Goal: Task Accomplishment & Management: Use online tool/utility

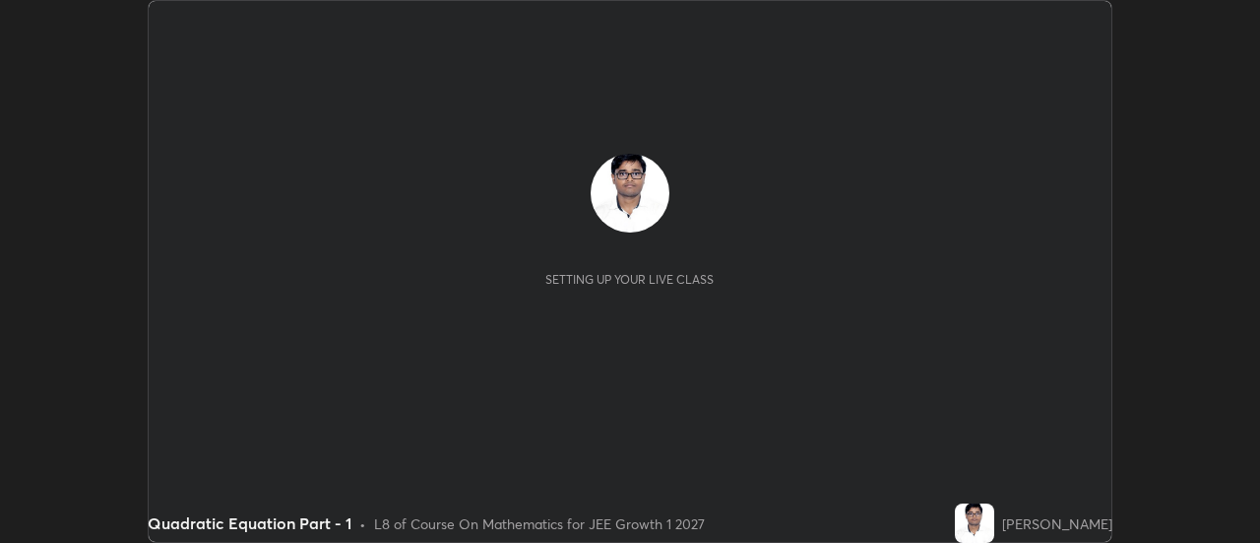
scroll to position [543, 1259]
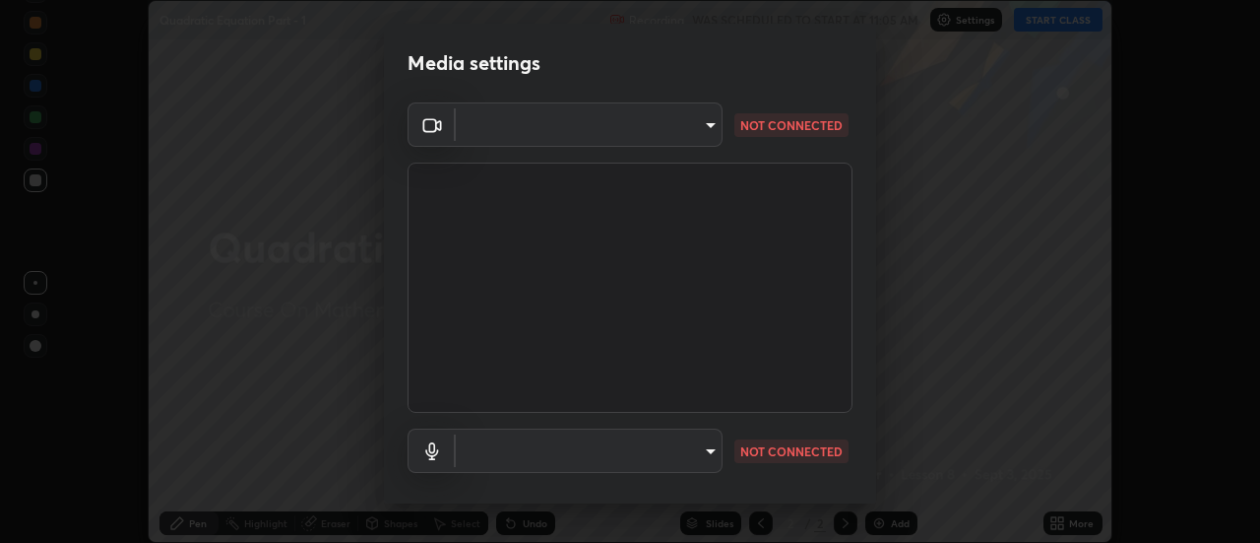
type input "0be616c92c2879d8fe19306c4b8383fc9b13f77197a30f876870ce6c7906effd"
type input "default"
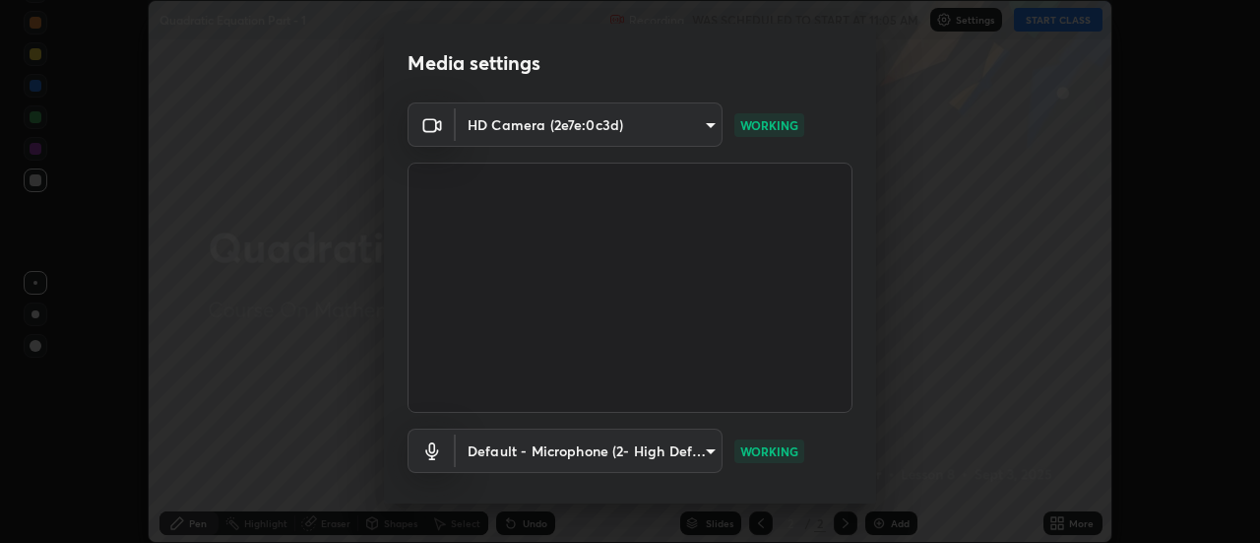
scroll to position [103, 0]
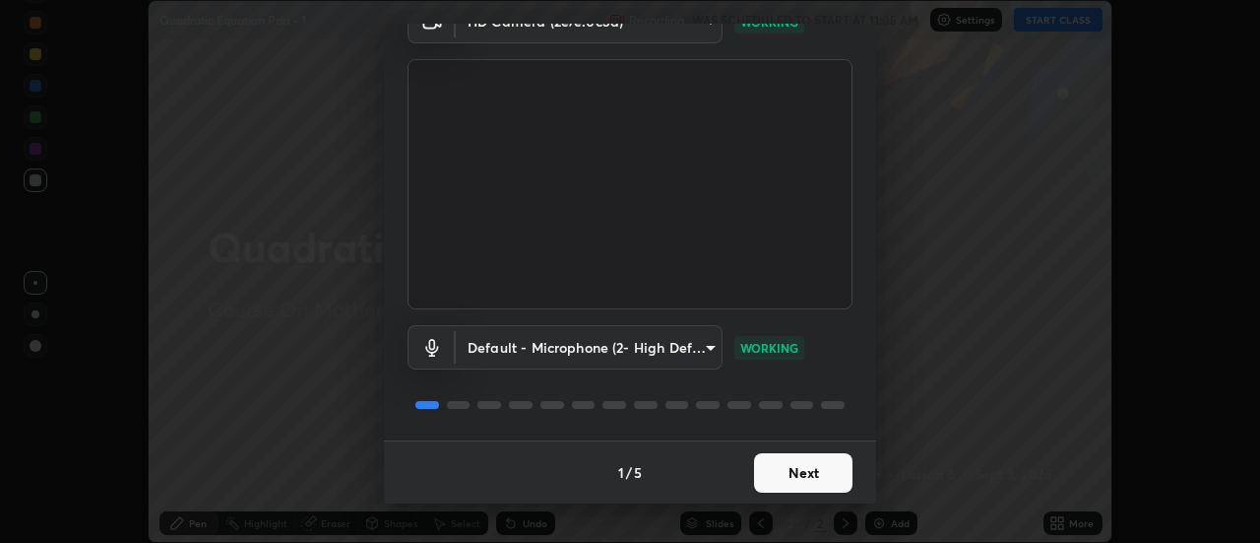
click at [799, 469] on button "Next" at bounding box center [803, 472] width 98 height 39
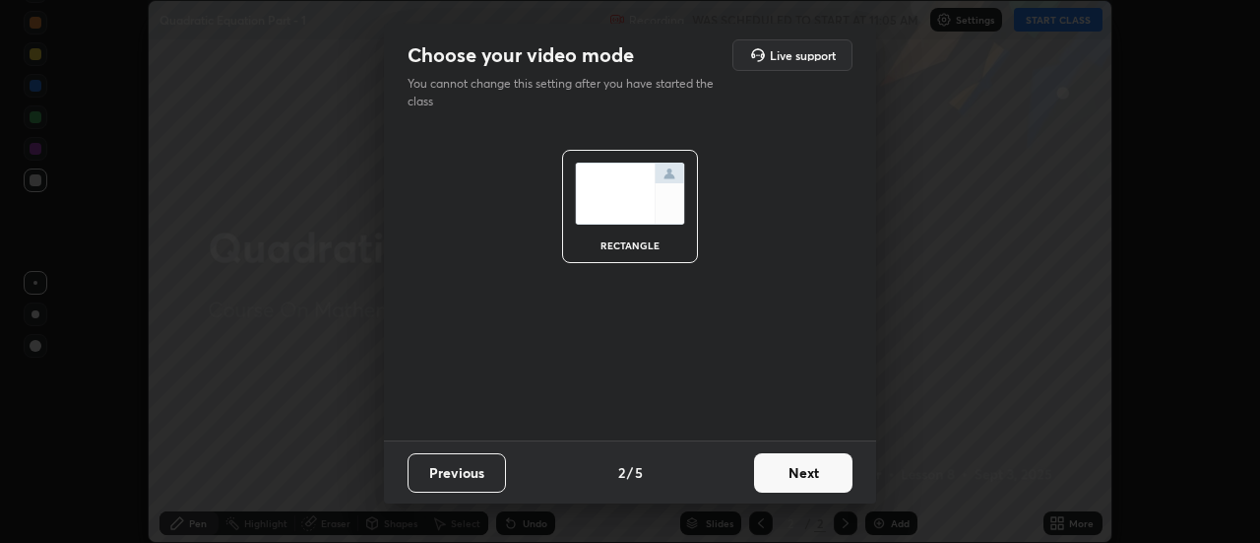
scroll to position [0, 0]
click at [811, 470] on button "Next" at bounding box center [803, 472] width 98 height 39
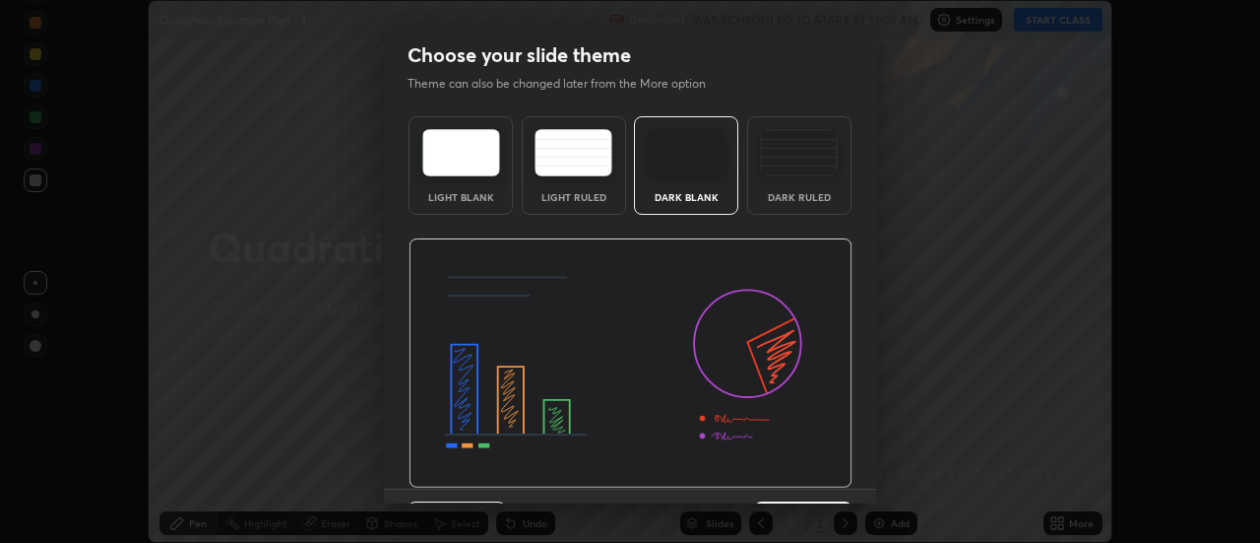
scroll to position [48, 0]
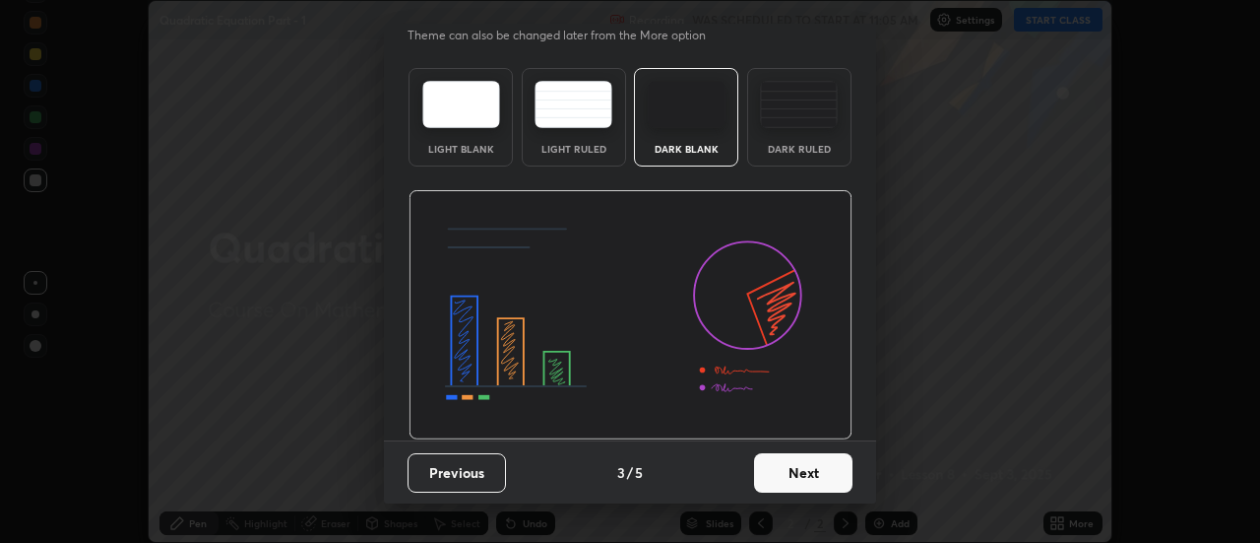
click at [805, 481] on button "Next" at bounding box center [803, 472] width 98 height 39
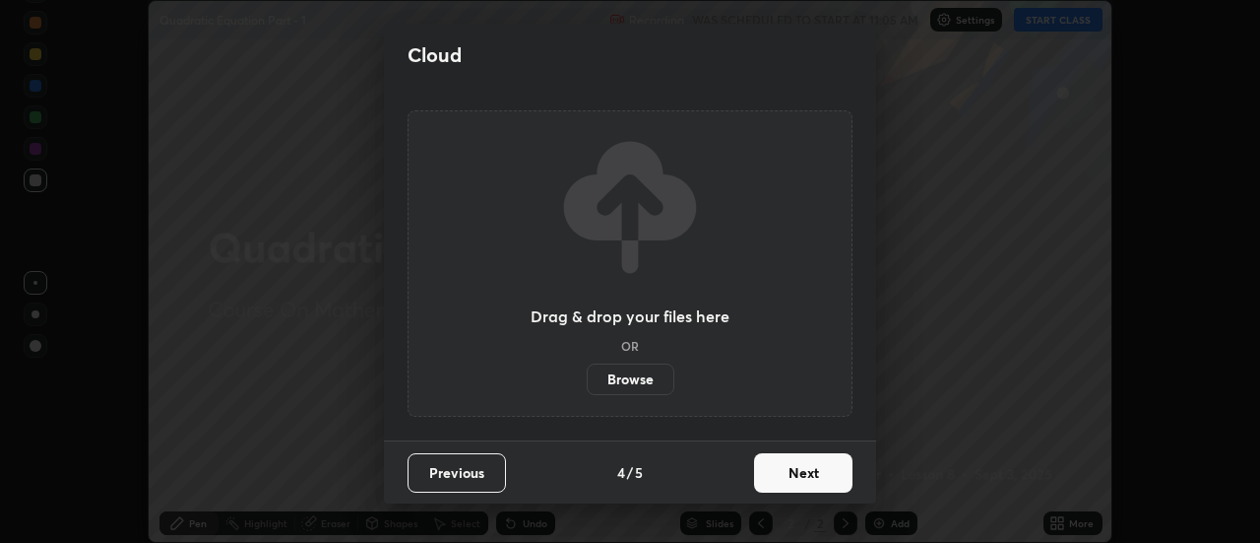
scroll to position [0, 0]
click at [813, 473] on button "Next" at bounding box center [803, 472] width 98 height 39
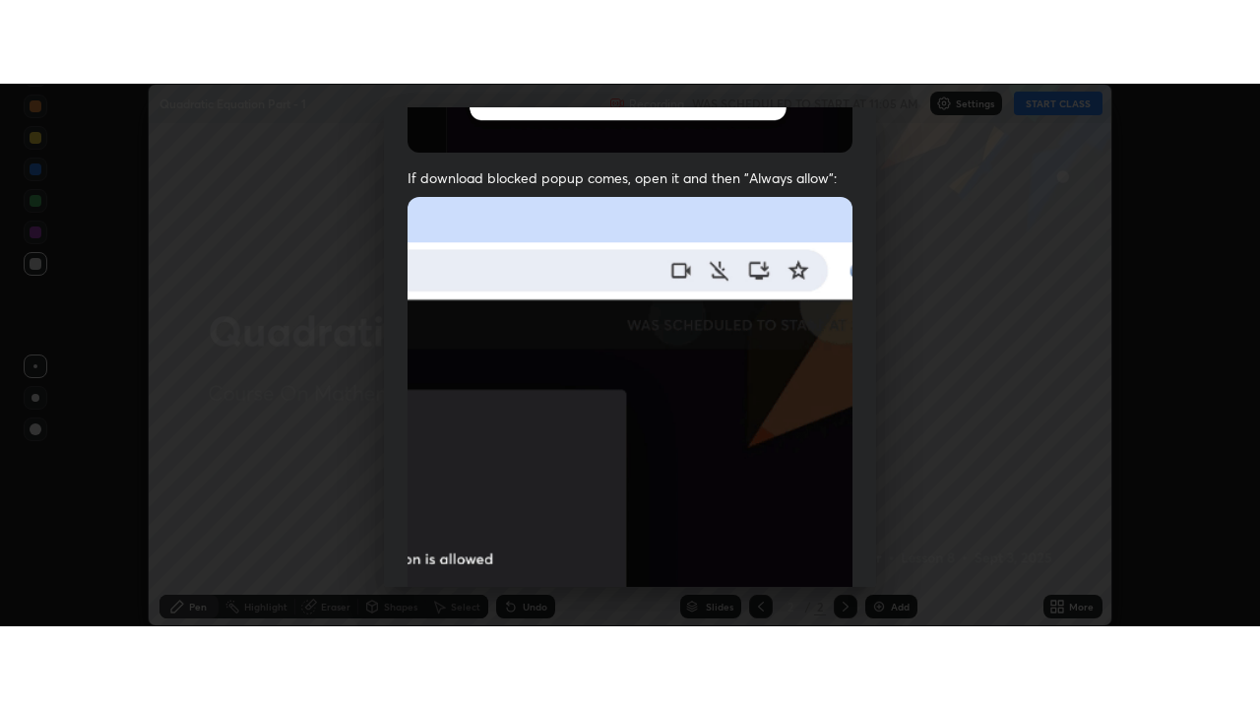
scroll to position [505, 0]
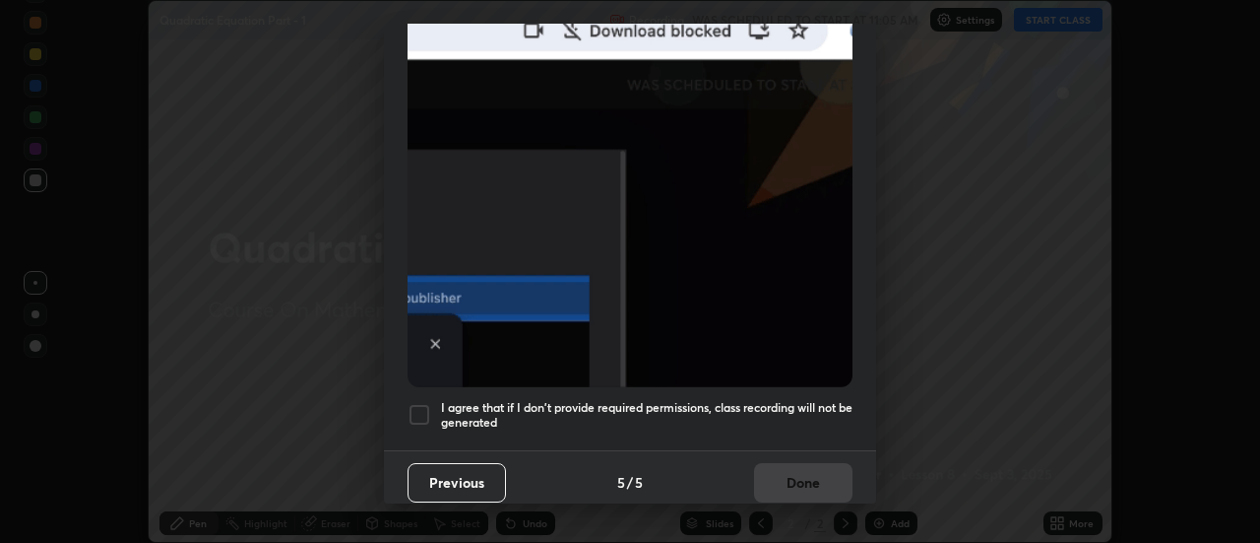
click at [801, 403] on h5 "I agree that if I don't provide required permissions, class recording will not …" at bounding box center [647, 415] width 412 height 31
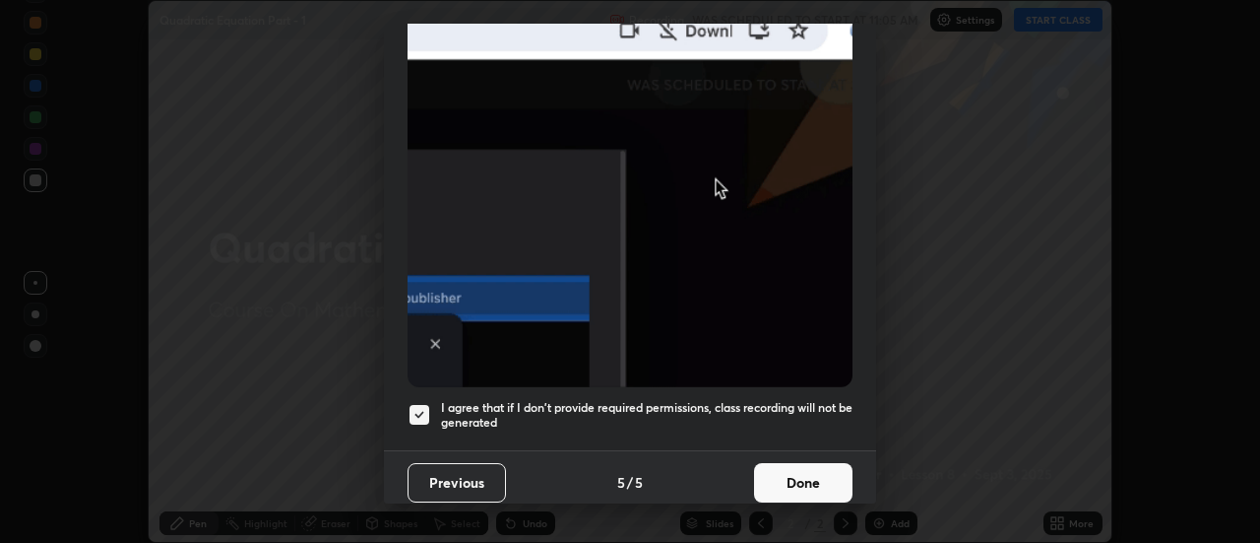
click at [805, 468] on button "Done" at bounding box center [803, 482] width 98 height 39
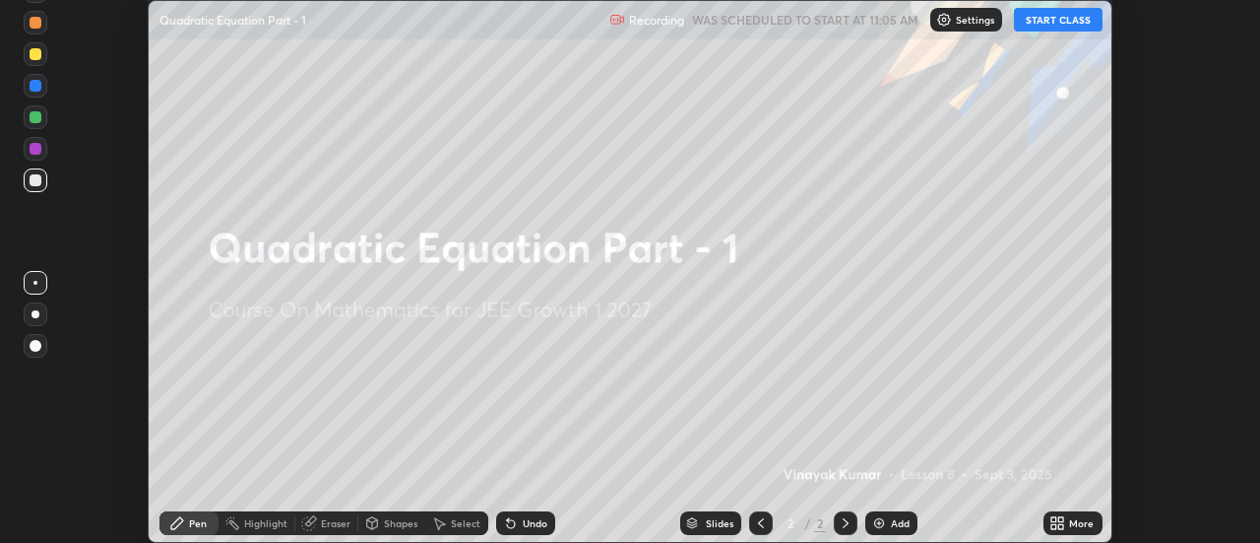
click at [1063, 24] on button "START CLASS" at bounding box center [1058, 20] width 89 height 24
click at [1072, 519] on div "More" at bounding box center [1081, 523] width 25 height 10
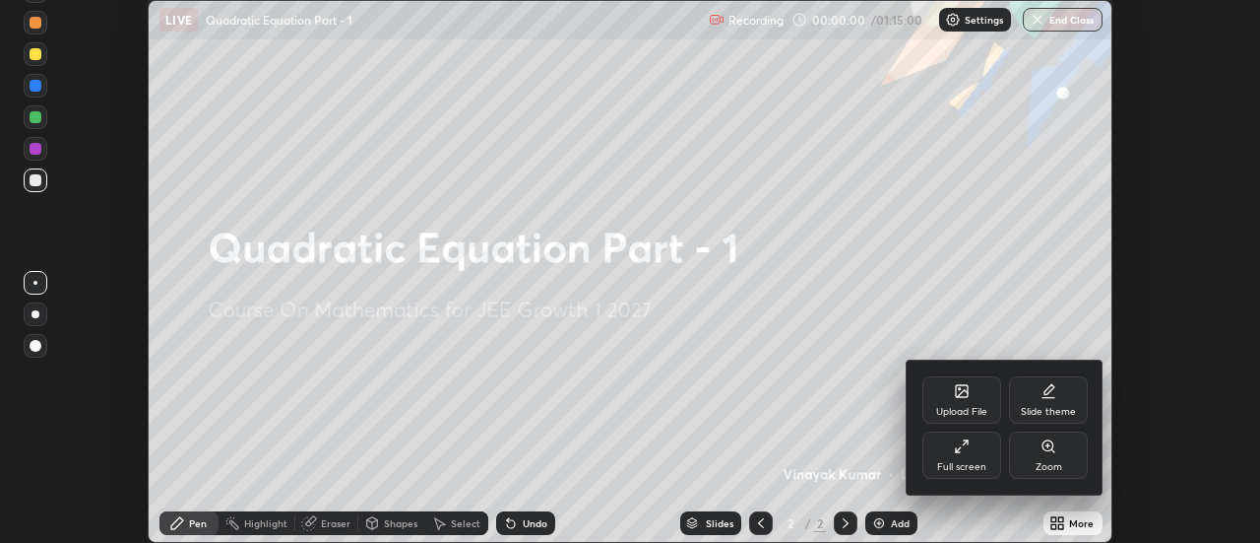
click at [966, 454] on div "Full screen" at bounding box center [962, 454] width 79 height 47
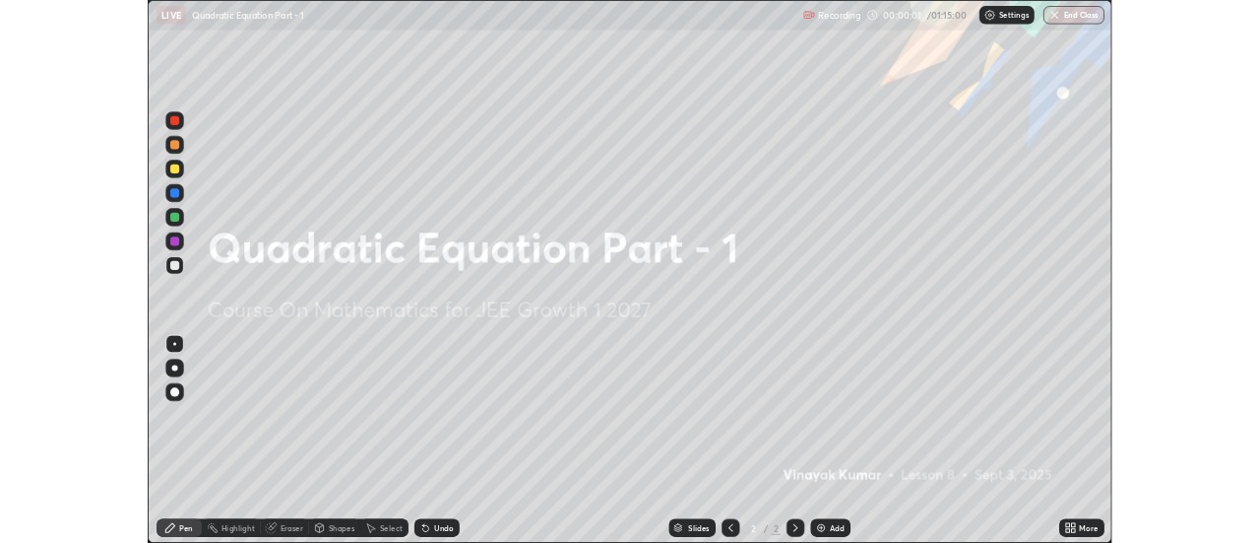
scroll to position [709, 1260]
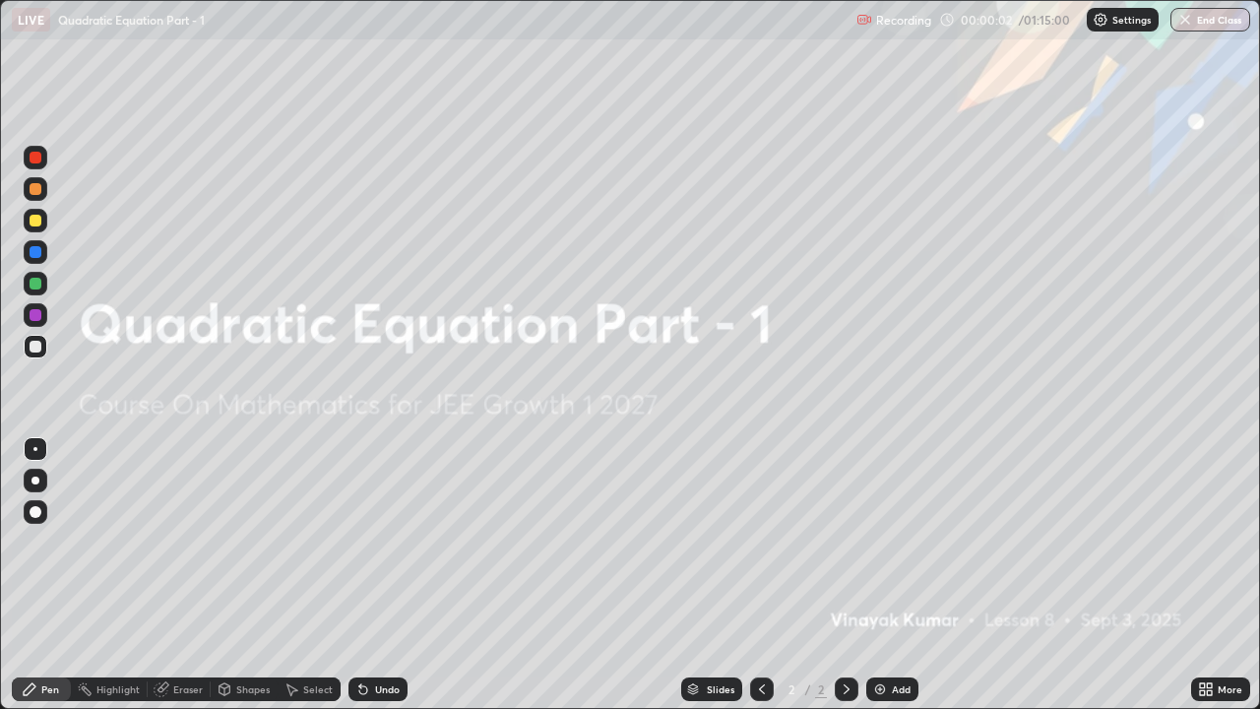
click at [892, 542] on div "Add" at bounding box center [901, 689] width 19 height 10
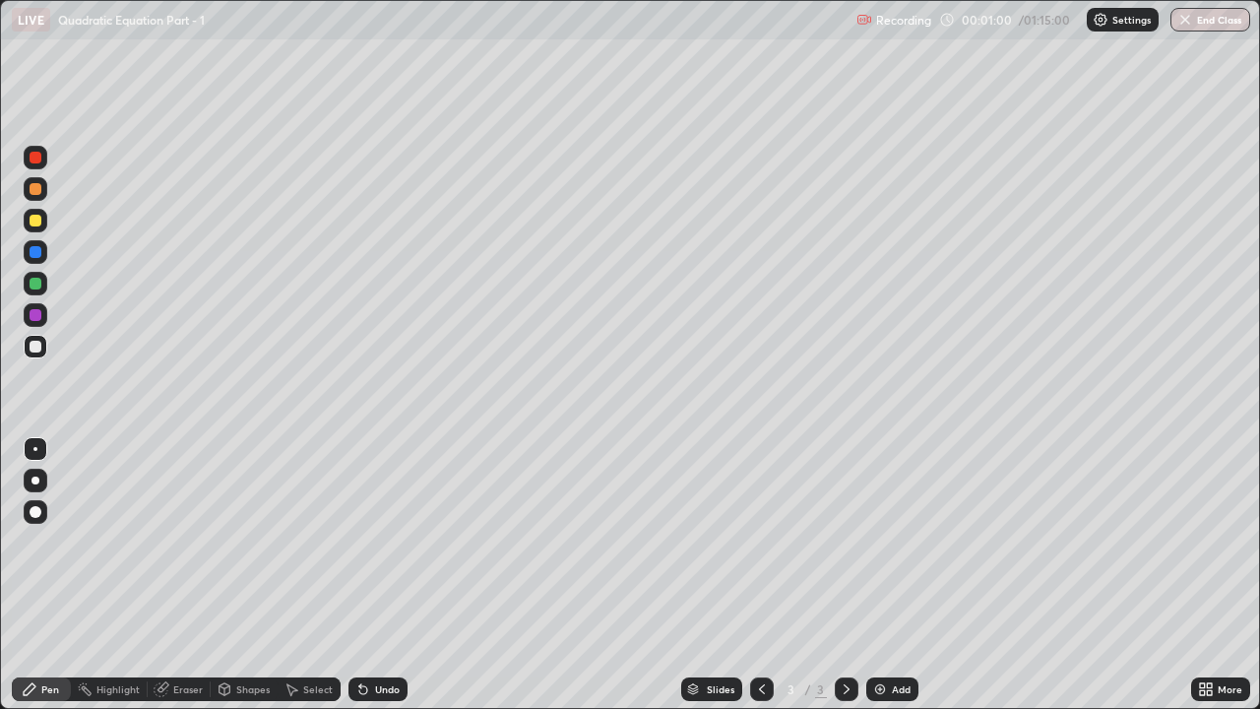
click at [389, 542] on div "Undo" at bounding box center [378, 689] width 59 height 24
click at [387, 542] on div "Undo" at bounding box center [378, 689] width 59 height 24
click at [391, 542] on div "Undo" at bounding box center [378, 689] width 59 height 24
click at [387, 542] on div "Undo" at bounding box center [378, 689] width 59 height 24
click at [36, 161] on div at bounding box center [36, 158] width 12 height 12
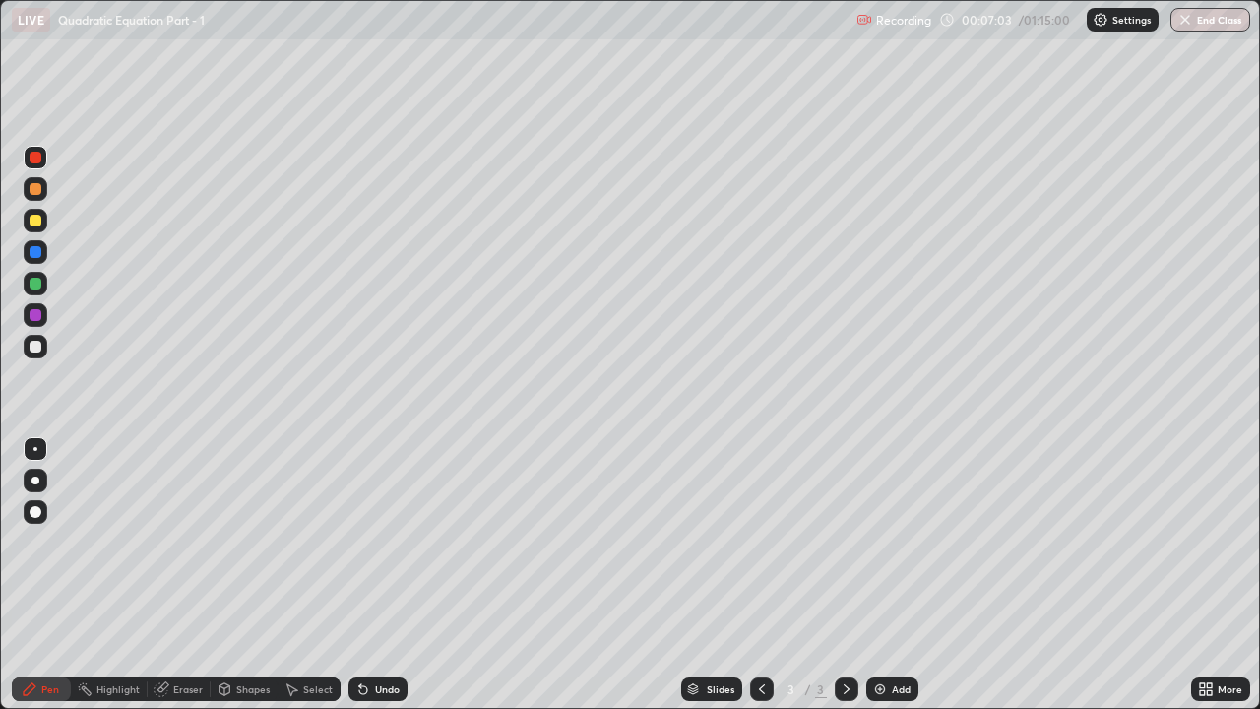
click at [375, 542] on div "Undo" at bounding box center [387, 689] width 25 height 10
click at [381, 542] on div "Undo" at bounding box center [378, 689] width 59 height 24
click at [895, 542] on div "Add" at bounding box center [901, 689] width 19 height 10
click at [892, 542] on div "Add" at bounding box center [901, 689] width 19 height 10
click at [379, 542] on div "Undo" at bounding box center [387, 689] width 25 height 10
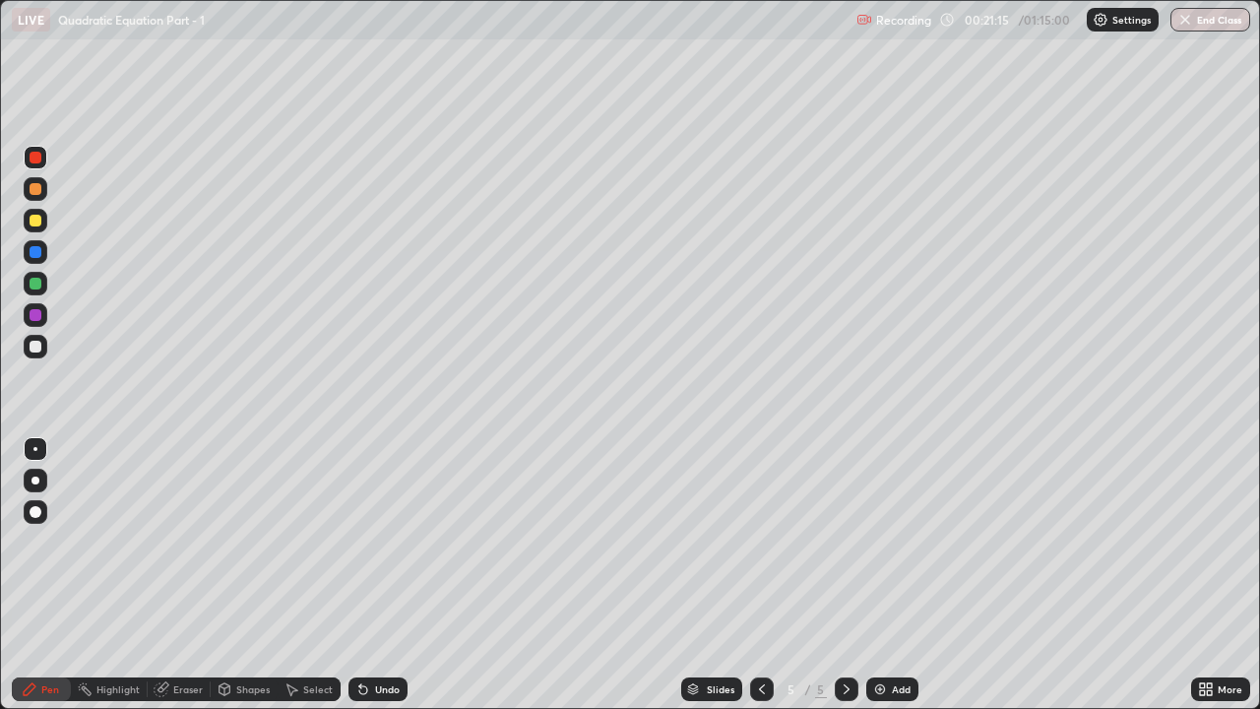
click at [384, 542] on div "Undo" at bounding box center [387, 689] width 25 height 10
click at [36, 193] on div at bounding box center [36, 189] width 12 height 12
click at [885, 542] on div "Add" at bounding box center [893, 689] width 52 height 24
click at [385, 542] on div "Undo" at bounding box center [378, 689] width 59 height 24
click at [888, 542] on div "Add" at bounding box center [893, 689] width 52 height 24
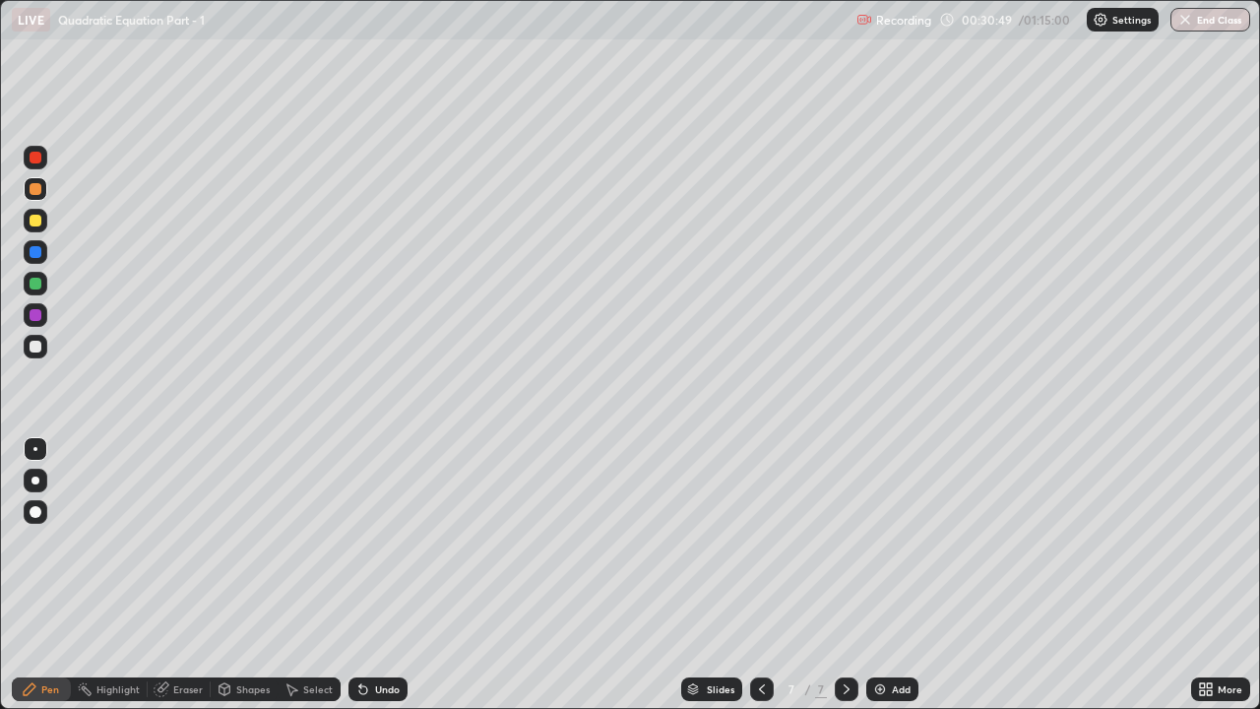
click at [387, 542] on div "Undo" at bounding box center [378, 689] width 59 height 24
click at [385, 542] on div "Undo" at bounding box center [378, 689] width 59 height 24
click at [381, 542] on div "Undo" at bounding box center [387, 689] width 25 height 10
click at [394, 542] on div "Undo" at bounding box center [378, 689] width 59 height 24
click at [887, 542] on div "Add" at bounding box center [893, 689] width 52 height 24
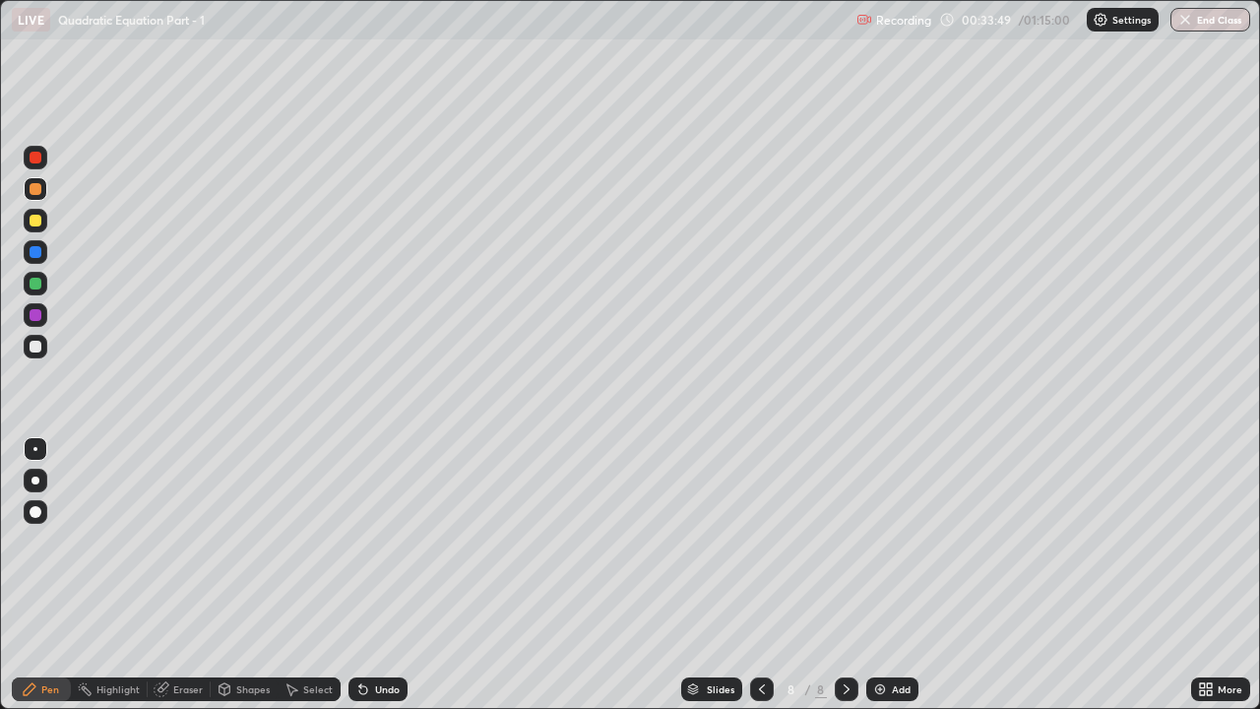
click at [375, 542] on div "Undo" at bounding box center [387, 689] width 25 height 10
click at [378, 542] on div "Undo" at bounding box center [387, 689] width 25 height 10
click at [381, 542] on div "Undo" at bounding box center [387, 689] width 25 height 10
click at [379, 542] on div "Undo" at bounding box center [387, 689] width 25 height 10
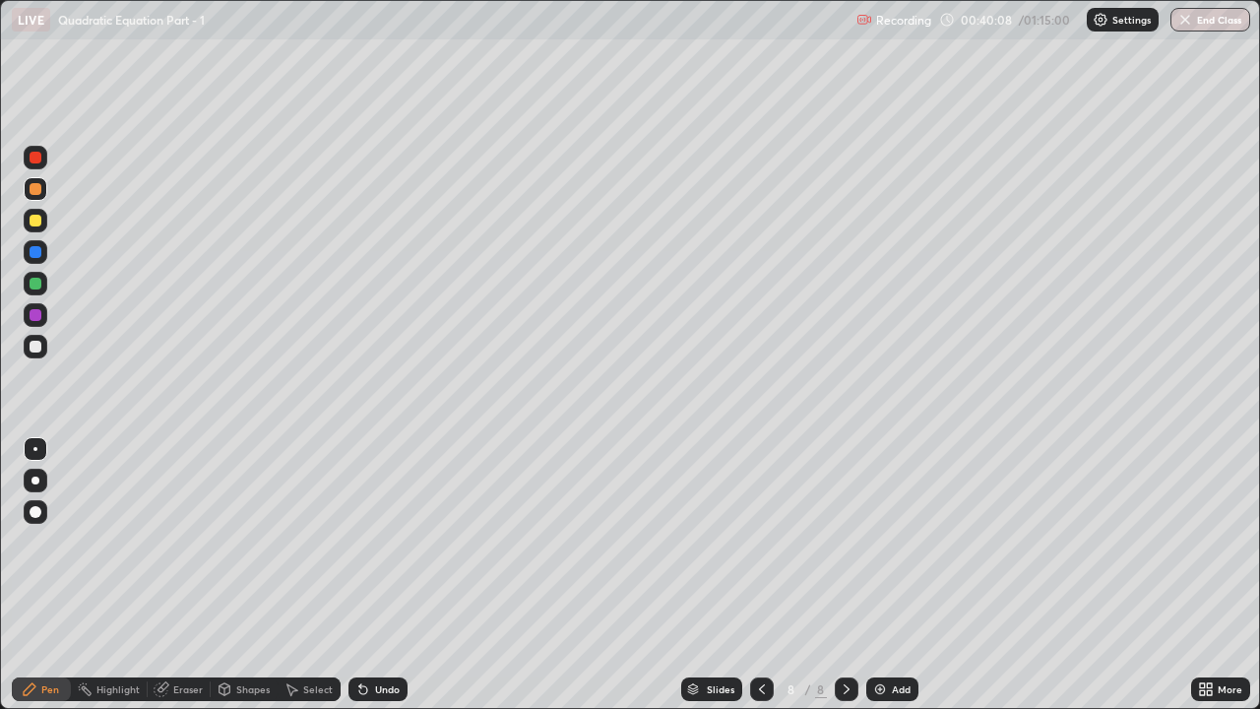
click at [754, 542] on icon at bounding box center [762, 689] width 16 height 16
click at [847, 542] on div at bounding box center [847, 689] width 24 height 24
click at [846, 542] on icon at bounding box center [847, 689] width 16 height 16
click at [893, 542] on div "Add" at bounding box center [901, 689] width 19 height 10
click at [759, 542] on icon at bounding box center [762, 689] width 6 height 10
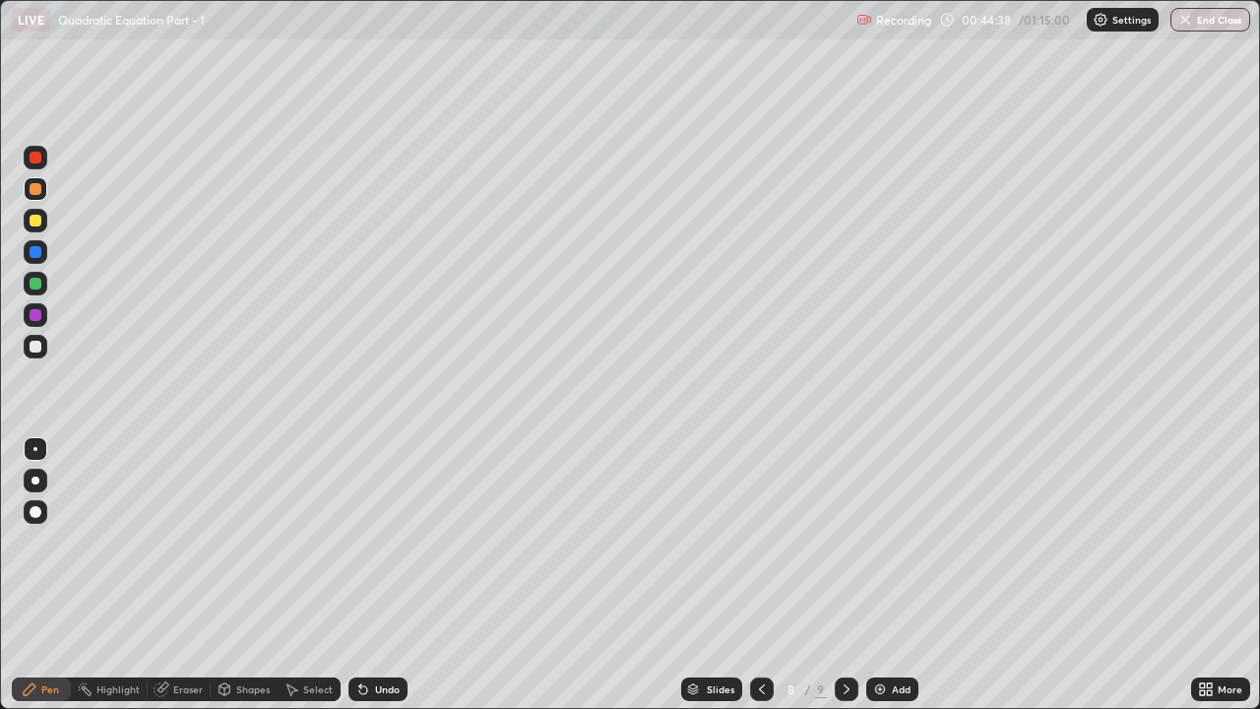
click at [901, 542] on div "Add" at bounding box center [901, 689] width 19 height 10
click at [845, 542] on icon at bounding box center [847, 689] width 16 height 16
click at [846, 542] on icon at bounding box center [847, 689] width 6 height 10
click at [904, 542] on div "Add" at bounding box center [893, 689] width 52 height 24
click at [380, 542] on div "Undo" at bounding box center [378, 689] width 59 height 24
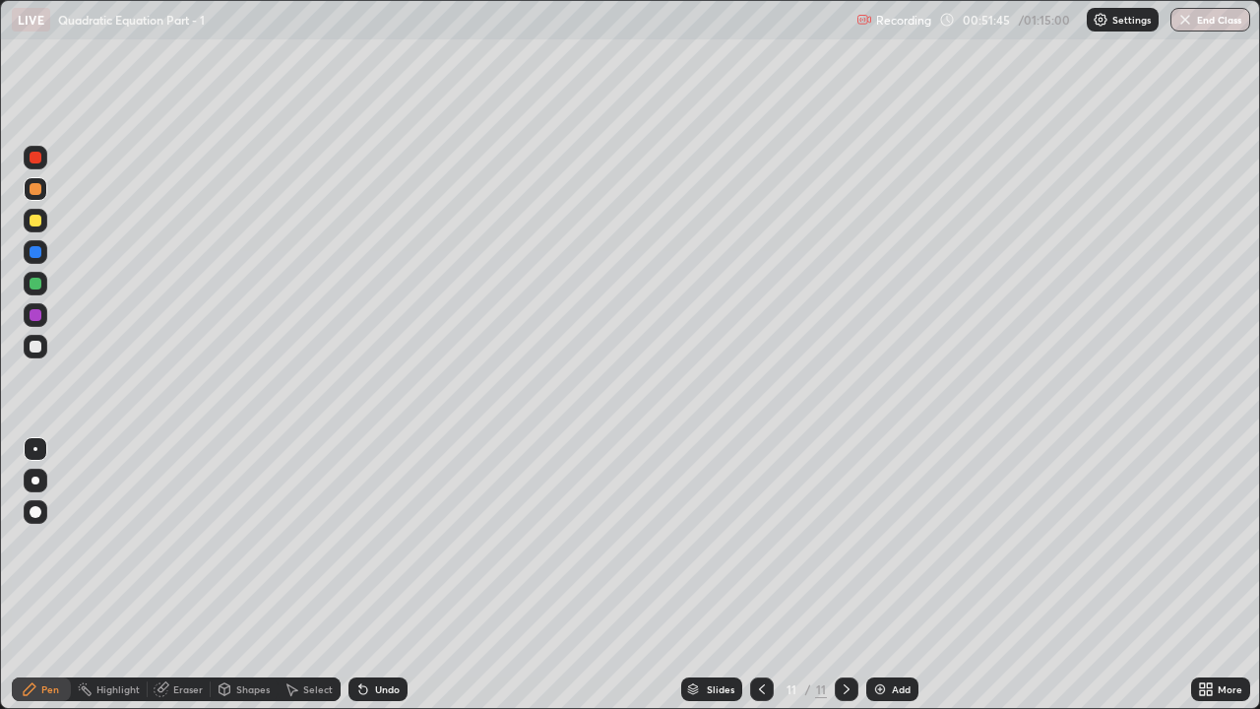
click at [892, 542] on div "Add" at bounding box center [901, 689] width 19 height 10
click at [760, 542] on icon at bounding box center [762, 689] width 16 height 16
click at [839, 542] on icon at bounding box center [847, 689] width 16 height 16
click at [389, 542] on div "Undo" at bounding box center [387, 689] width 25 height 10
click at [375, 542] on div "Undo" at bounding box center [387, 689] width 25 height 10
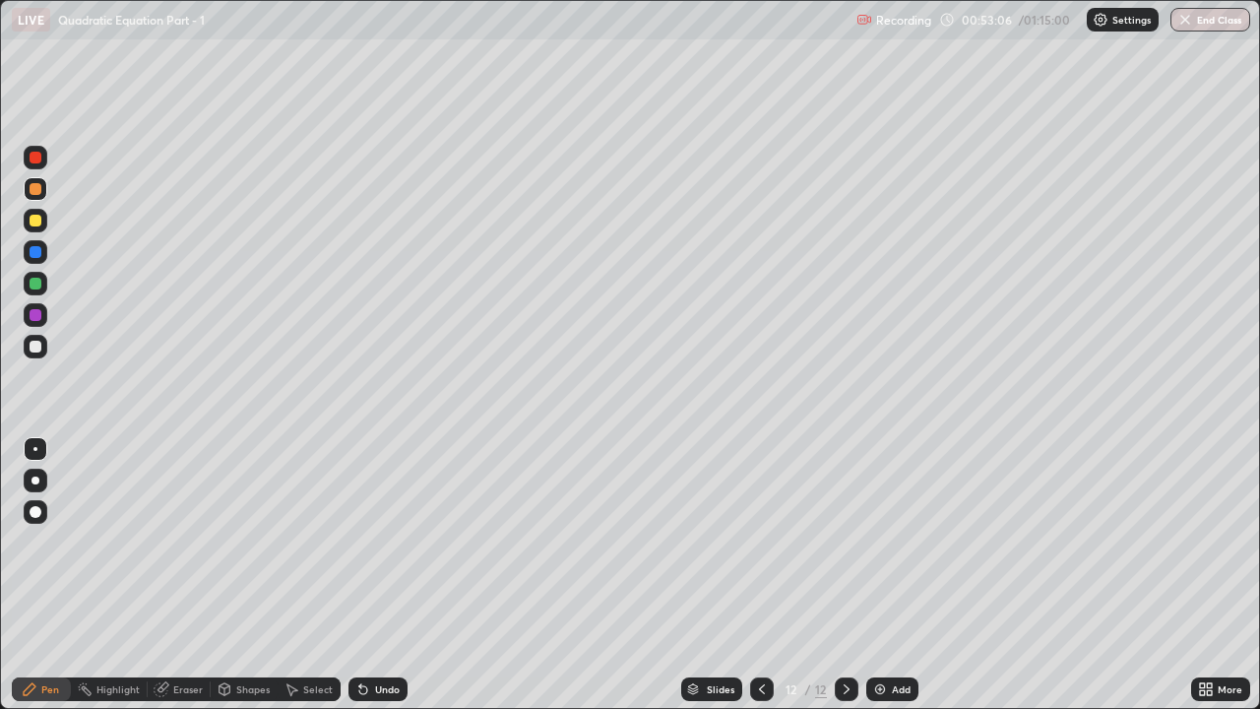
click at [385, 542] on div "Undo" at bounding box center [378, 689] width 59 height 24
click at [384, 542] on div "Undo" at bounding box center [387, 689] width 25 height 10
click at [385, 542] on div "Undo" at bounding box center [387, 689] width 25 height 10
click at [389, 542] on div "Undo" at bounding box center [387, 689] width 25 height 10
click at [390, 542] on div "Undo" at bounding box center [387, 689] width 25 height 10
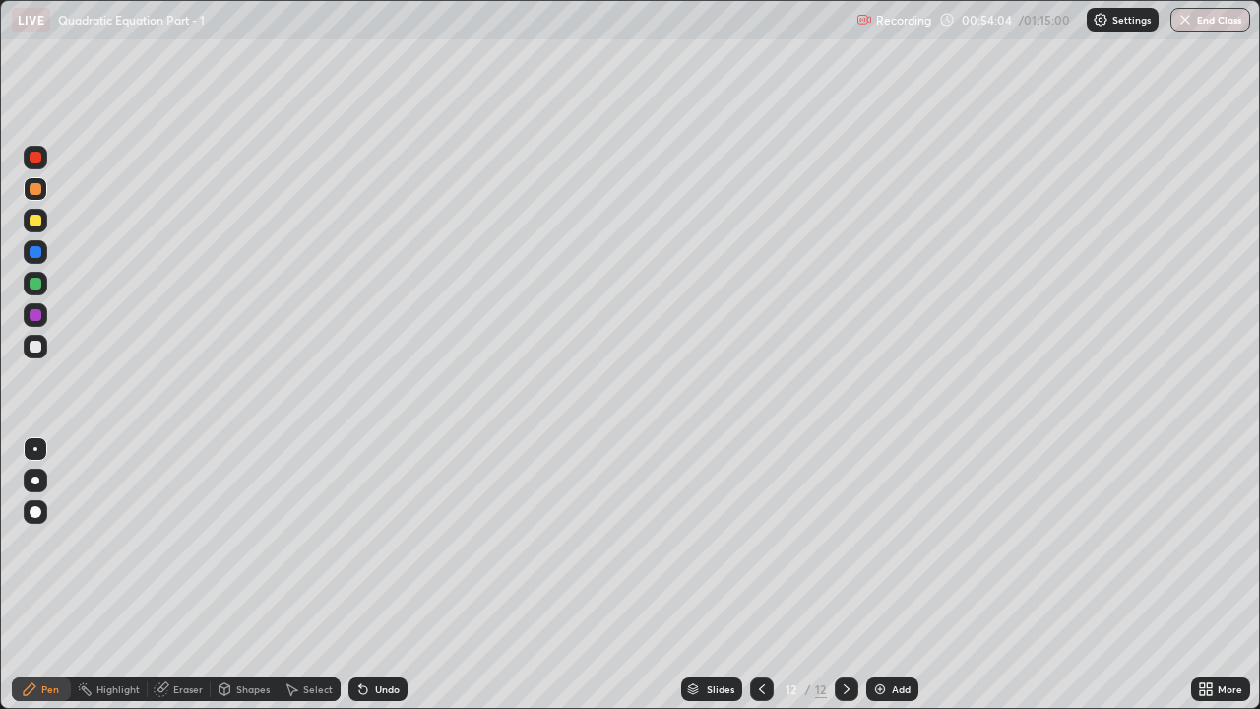
click at [888, 542] on div "Add" at bounding box center [893, 689] width 52 height 24
click at [180, 542] on div "Eraser" at bounding box center [188, 689] width 30 height 10
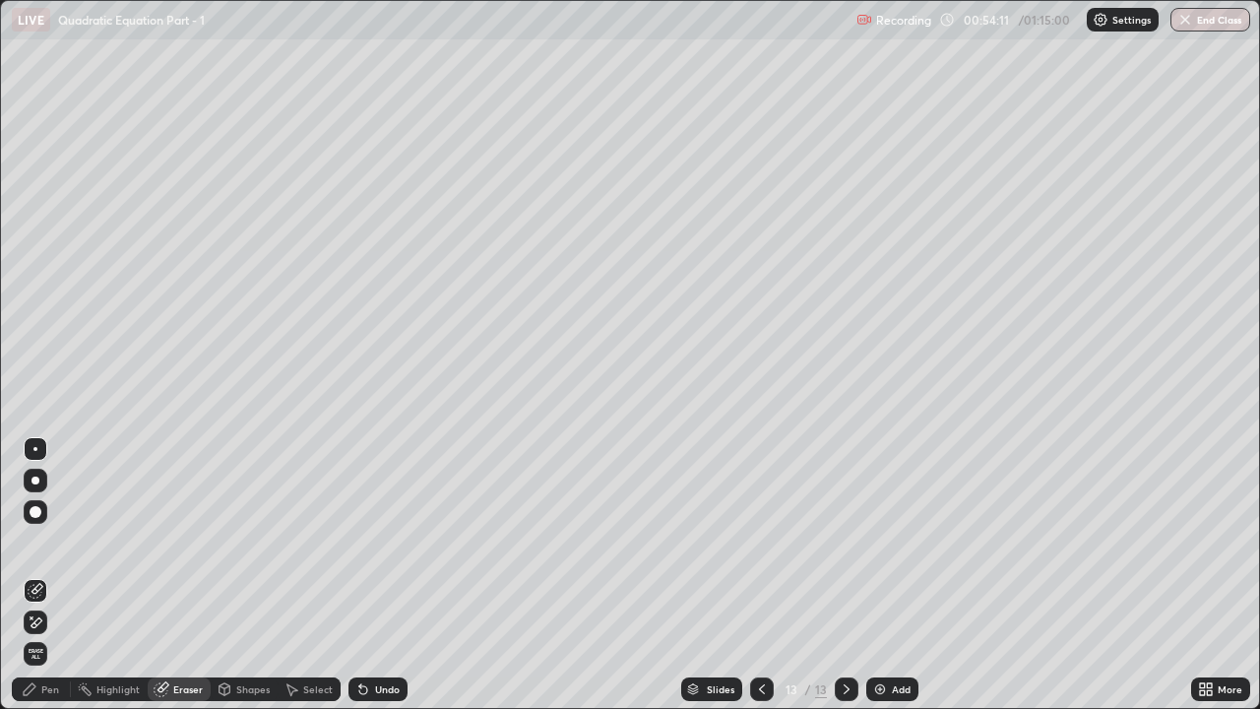
click at [36, 542] on icon at bounding box center [36, 622] width 16 height 17
click at [758, 542] on icon at bounding box center [762, 689] width 16 height 16
click at [842, 542] on div at bounding box center [847, 689] width 24 height 24
click at [47, 542] on div "Pen" at bounding box center [50, 689] width 18 height 10
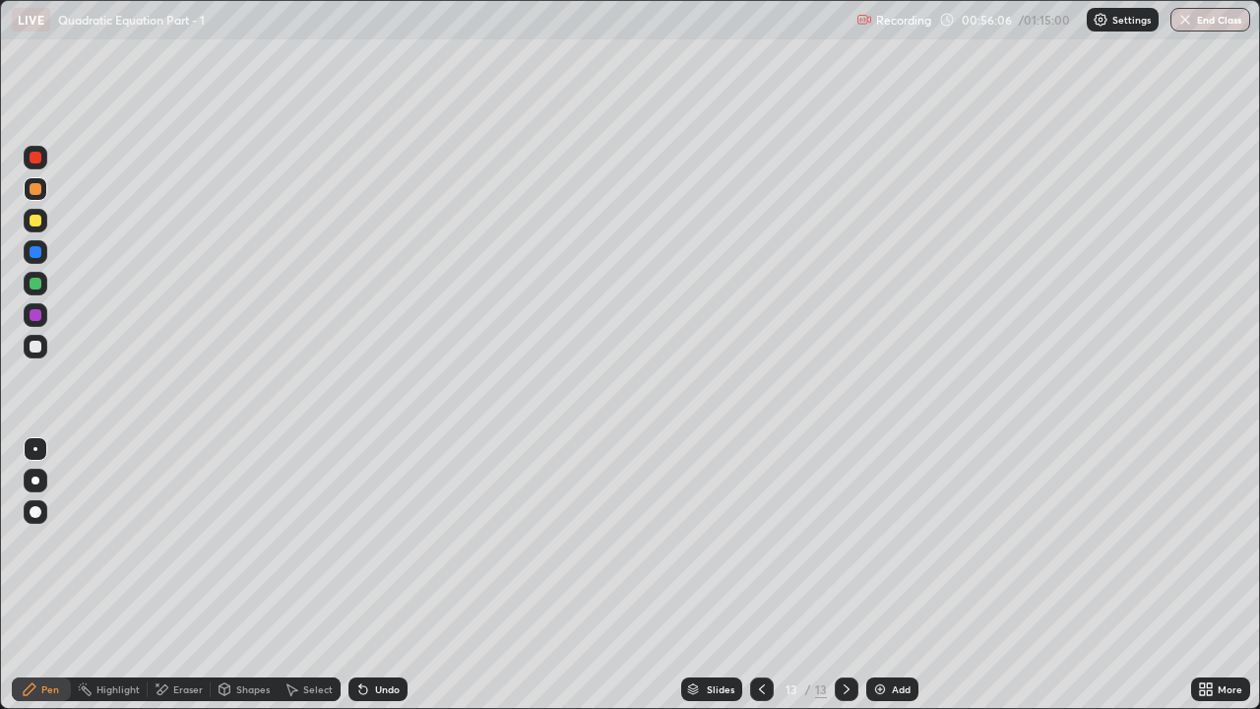
click at [382, 542] on div "Undo" at bounding box center [387, 689] width 25 height 10
click at [760, 542] on icon at bounding box center [762, 689] width 6 height 10
click at [847, 542] on icon at bounding box center [847, 689] width 16 height 16
click at [760, 542] on icon at bounding box center [762, 689] width 16 height 16
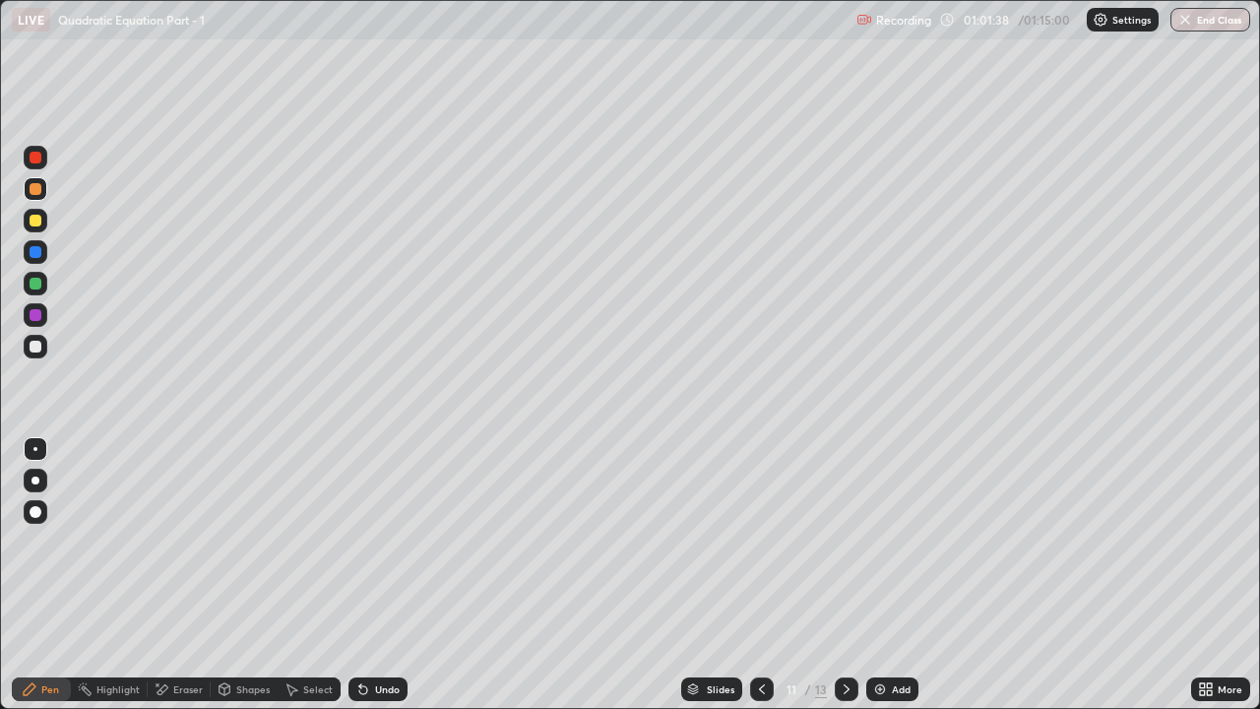
click at [896, 542] on div "Add" at bounding box center [901, 689] width 19 height 10
click at [386, 542] on div "Undo" at bounding box center [387, 689] width 25 height 10
click at [389, 542] on div "Undo" at bounding box center [387, 689] width 25 height 10
click at [388, 542] on div "Undo" at bounding box center [387, 689] width 25 height 10
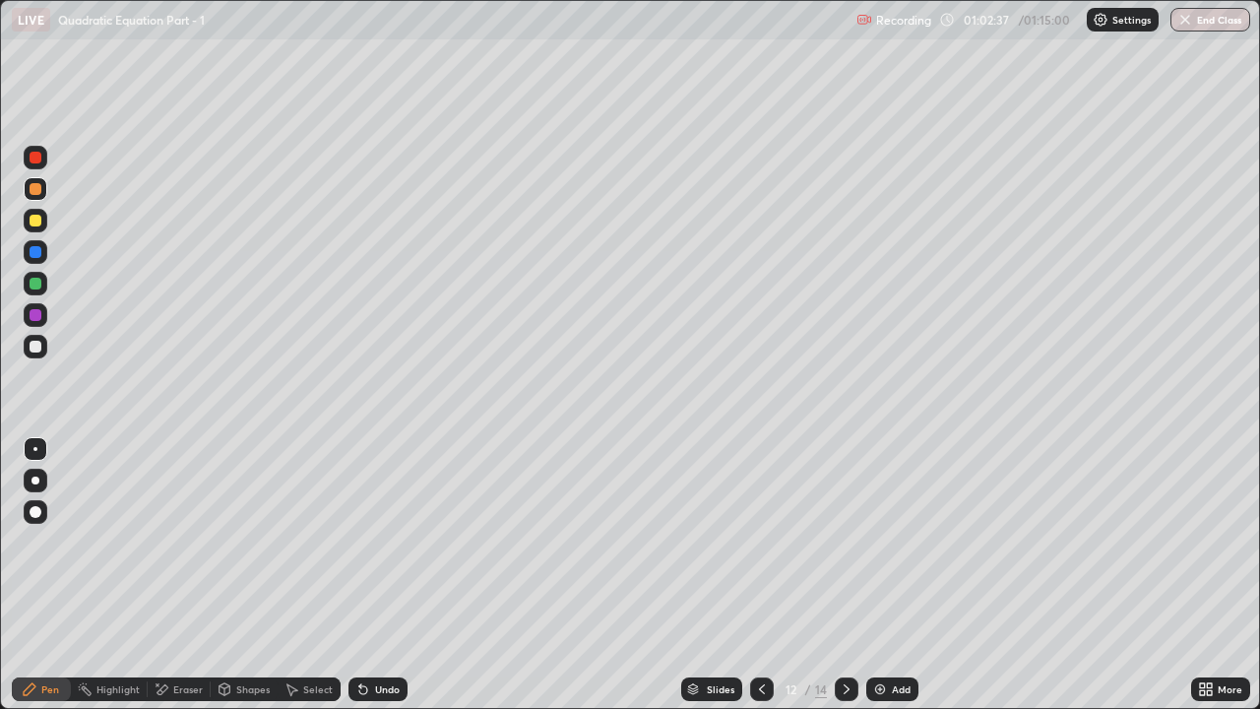
click at [369, 542] on div "Undo" at bounding box center [378, 689] width 59 height 24
click at [762, 542] on icon at bounding box center [762, 689] width 16 height 16
click at [849, 542] on icon at bounding box center [847, 689] width 16 height 16
click at [844, 542] on div at bounding box center [847, 689] width 24 height 24
click at [842, 542] on icon at bounding box center [847, 689] width 16 height 16
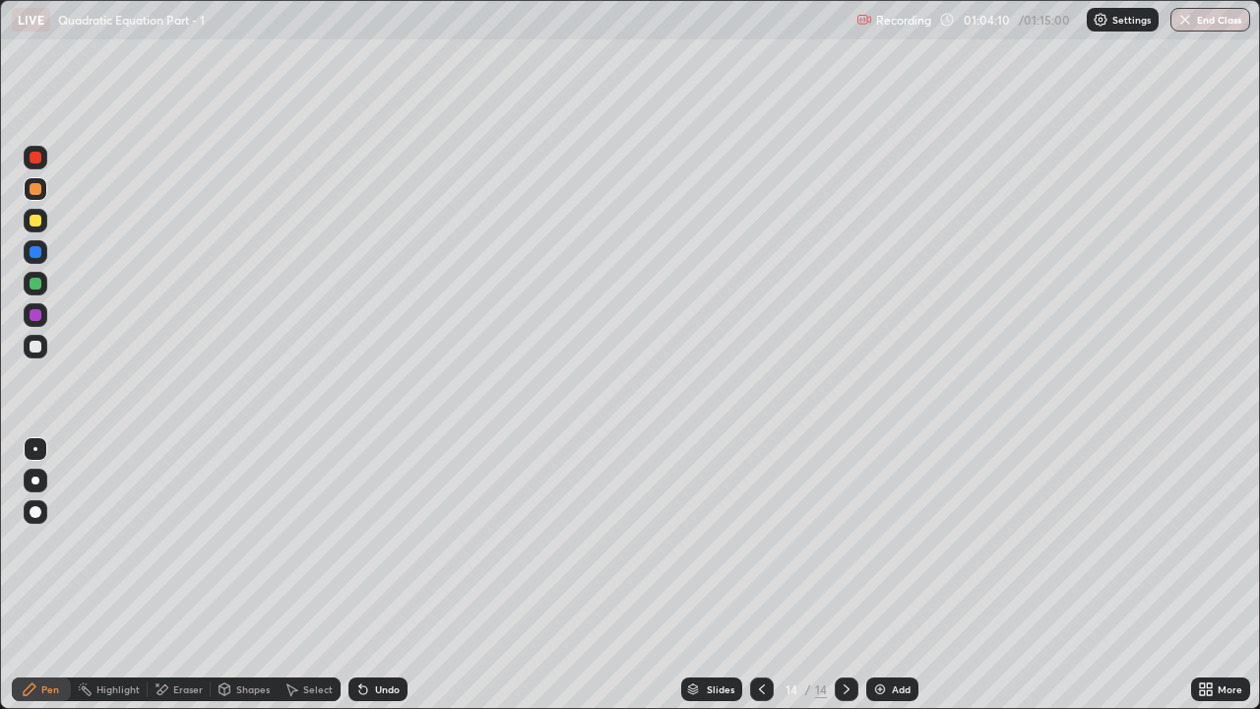
click at [845, 542] on icon at bounding box center [847, 689] width 16 height 16
click at [846, 542] on icon at bounding box center [847, 689] width 6 height 10
click at [846, 542] on icon at bounding box center [847, 689] width 16 height 16
click at [881, 542] on img at bounding box center [880, 689] width 16 height 16
click at [371, 542] on div "Undo" at bounding box center [378, 689] width 59 height 24
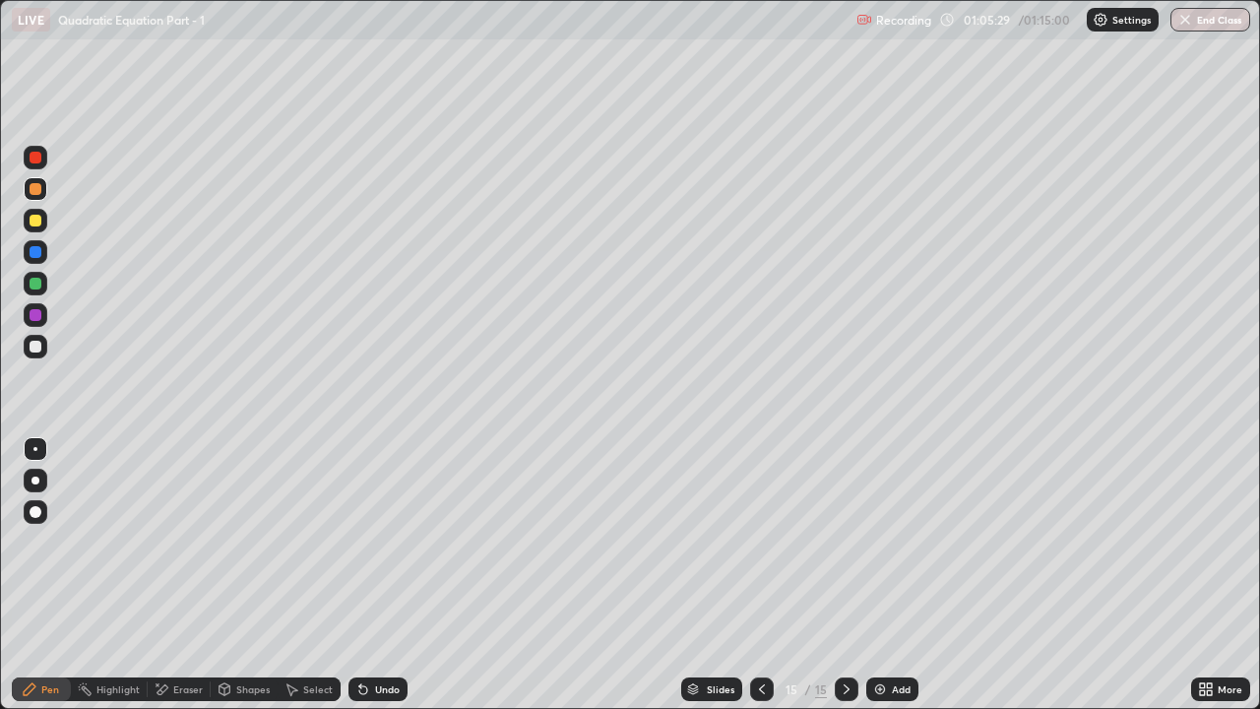
click at [177, 542] on div "Eraser" at bounding box center [188, 689] width 30 height 10
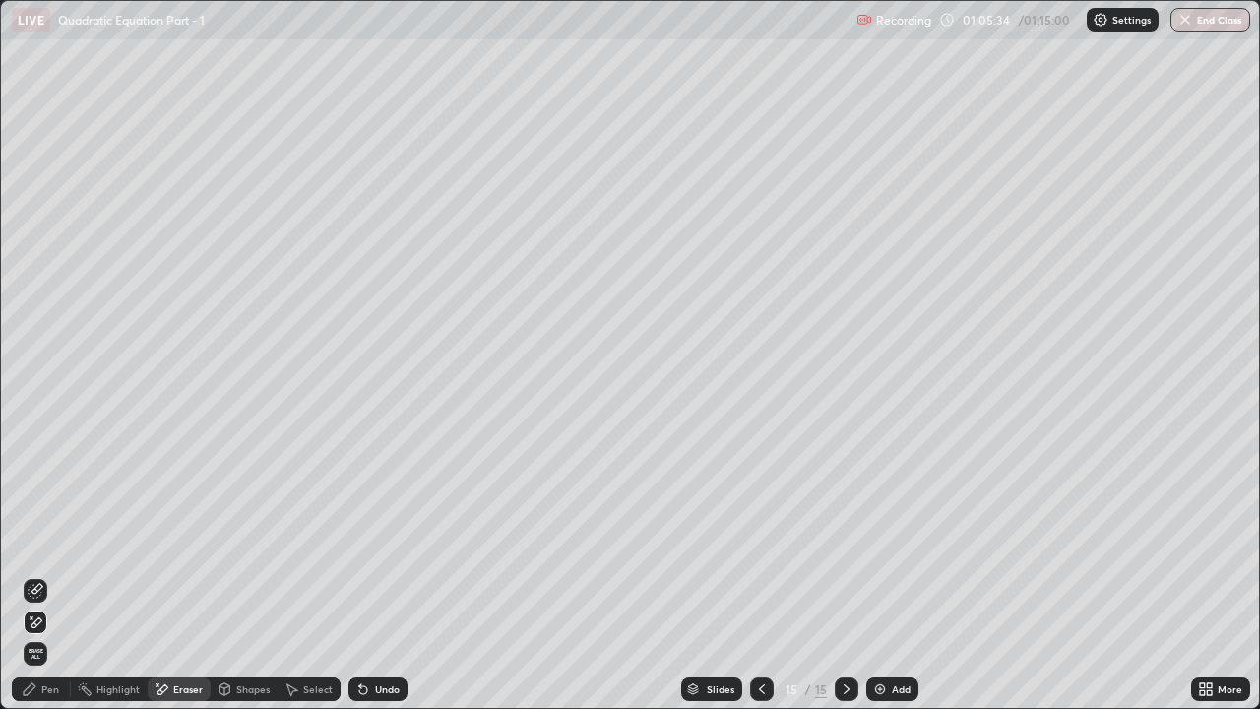
click at [43, 542] on div "Pen" at bounding box center [41, 689] width 59 height 24
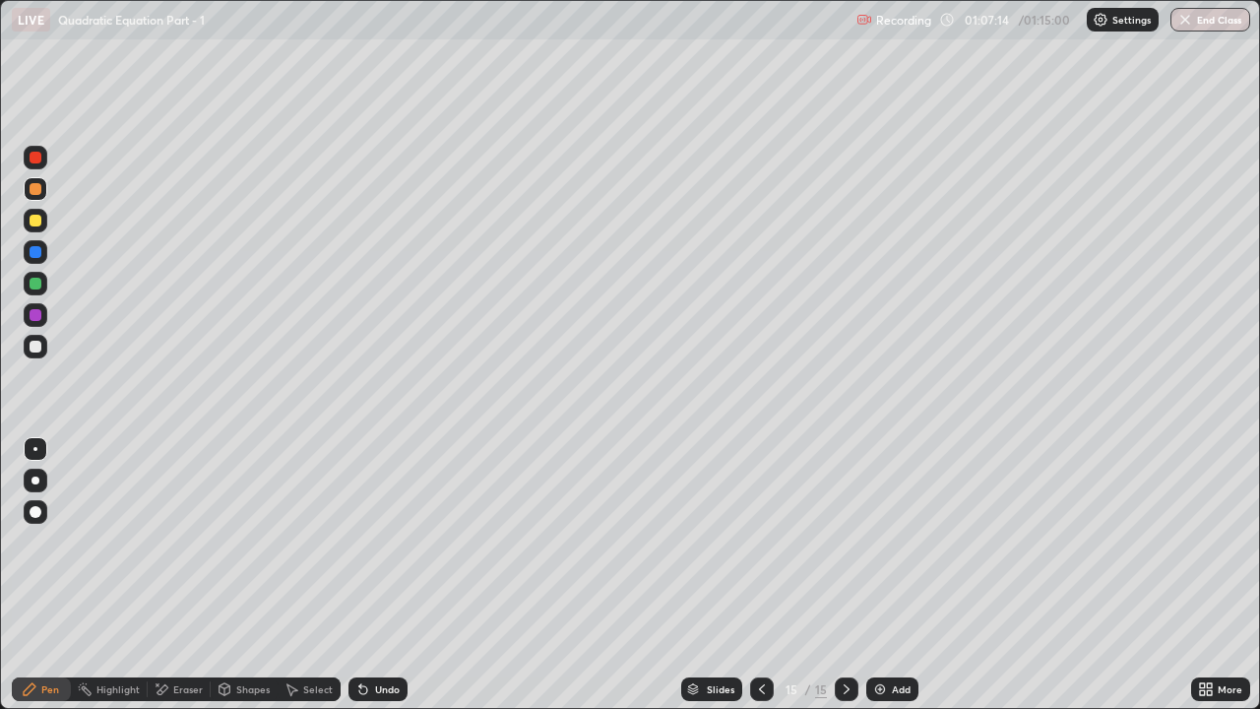
click at [888, 542] on div "Add" at bounding box center [893, 689] width 52 height 24
click at [760, 542] on icon at bounding box center [762, 689] width 16 height 16
click at [755, 542] on div at bounding box center [762, 689] width 24 height 24
click at [845, 542] on icon at bounding box center [847, 689] width 6 height 10
click at [842, 542] on icon at bounding box center [847, 689] width 16 height 16
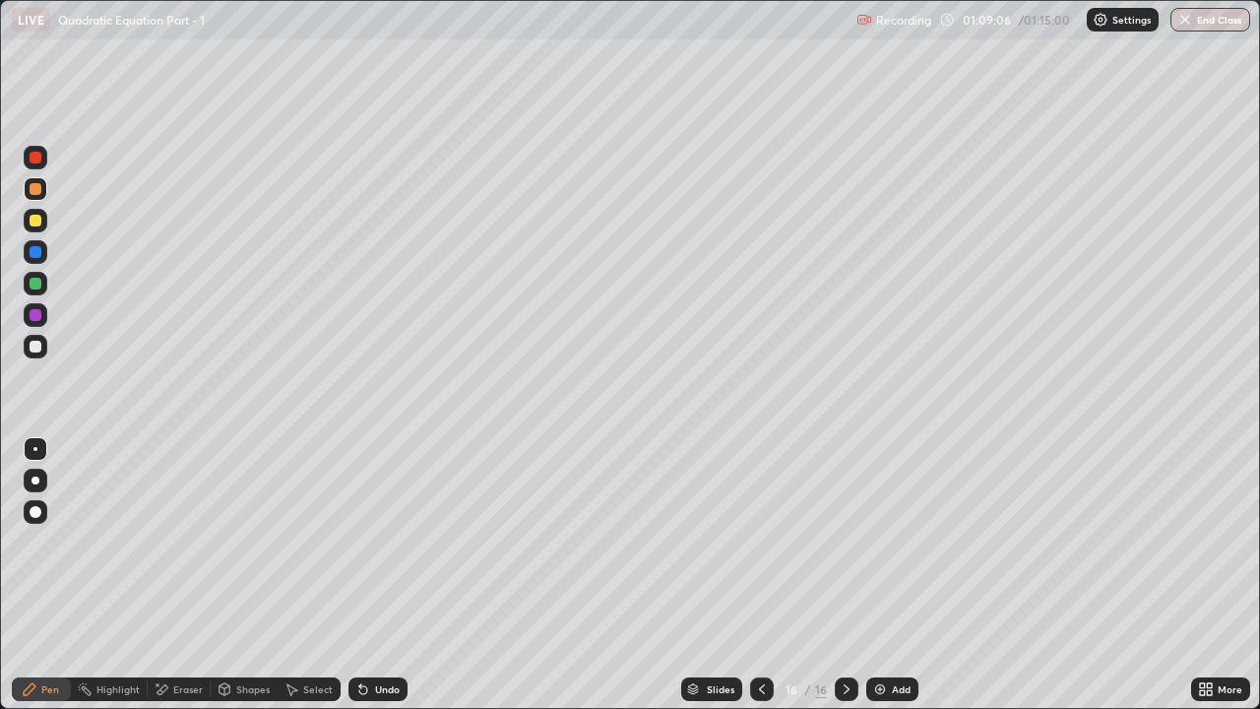
click at [384, 542] on div "Undo" at bounding box center [378, 689] width 59 height 24
click at [910, 542] on div "Add" at bounding box center [893, 689] width 52 height 24
click at [373, 542] on div "Undo" at bounding box center [378, 689] width 59 height 24
click at [380, 542] on div "Undo" at bounding box center [378, 689] width 59 height 24
click at [760, 542] on icon at bounding box center [762, 689] width 16 height 16
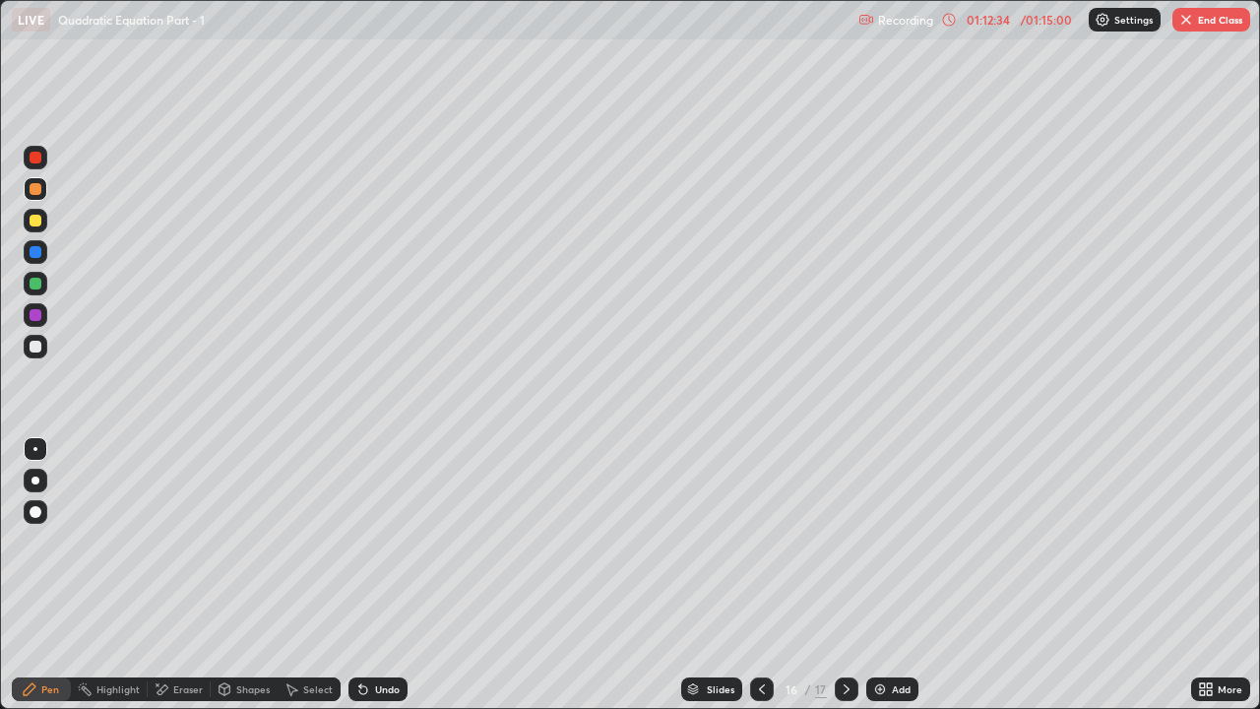
click at [1200, 25] on button "End Class" at bounding box center [1212, 20] width 78 height 24
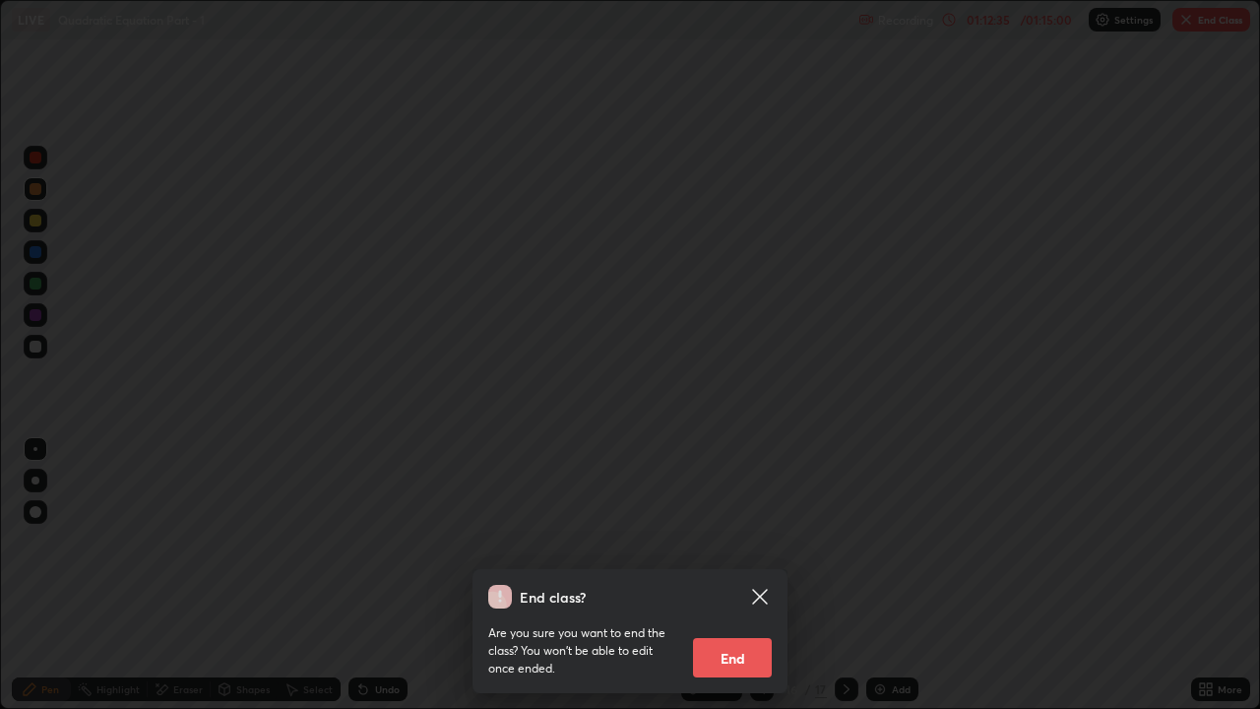
click at [740, 542] on button "End" at bounding box center [732, 657] width 79 height 39
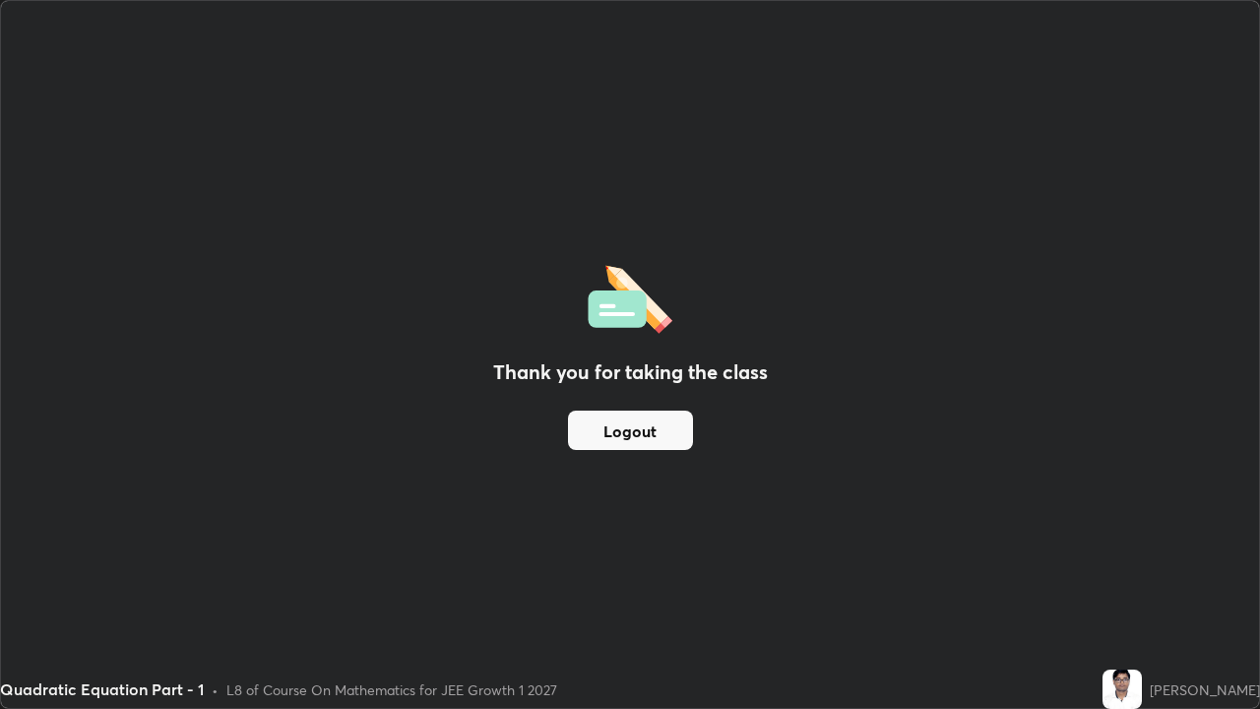
click at [636, 414] on button "Logout" at bounding box center [630, 430] width 125 height 39
click at [651, 430] on button "Logout" at bounding box center [630, 430] width 125 height 39
click at [657, 426] on button "Logout" at bounding box center [630, 430] width 125 height 39
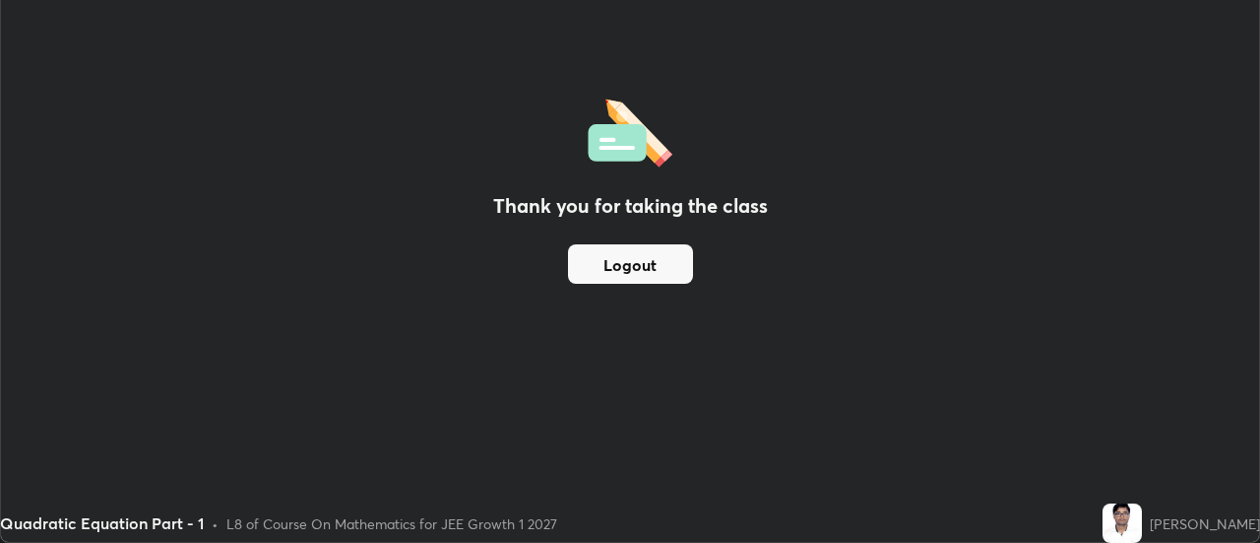
scroll to position [97928, 97210]
